Goal: Transaction & Acquisition: Purchase product/service

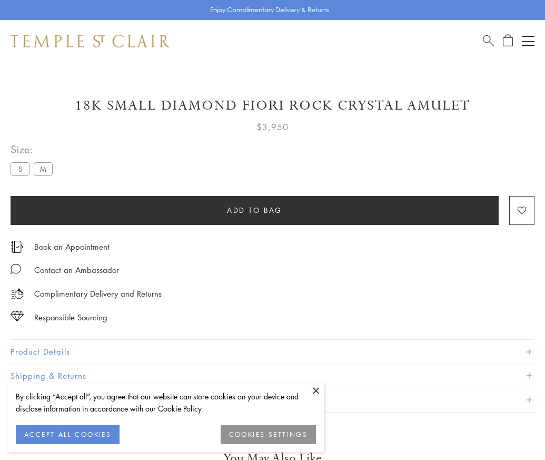
click at [255, 210] on span "Add to bag" at bounding box center [254, 210] width 55 height 12
